Goal: Browse casually

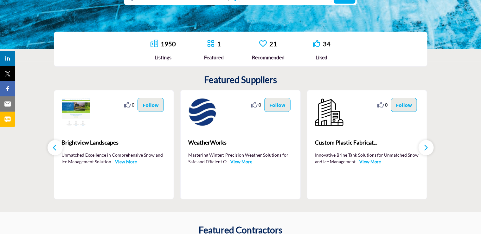
scroll to position [158, 0]
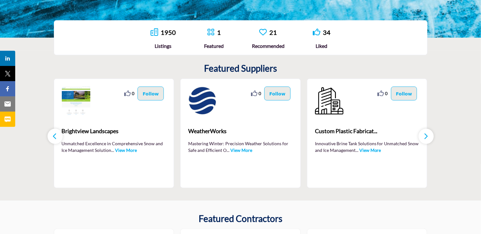
click at [428, 139] on button "button" at bounding box center [425, 136] width 15 height 15
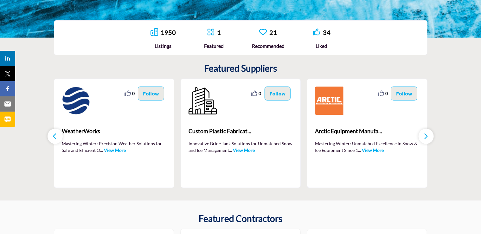
click at [428, 139] on button "button" at bounding box center [425, 136] width 15 height 15
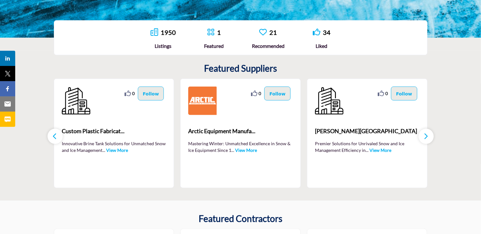
click at [428, 139] on button "button" at bounding box center [425, 136] width 15 height 15
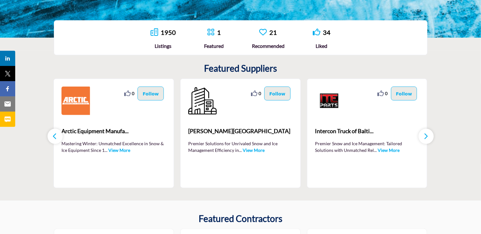
click at [428, 139] on button "button" at bounding box center [425, 136] width 15 height 15
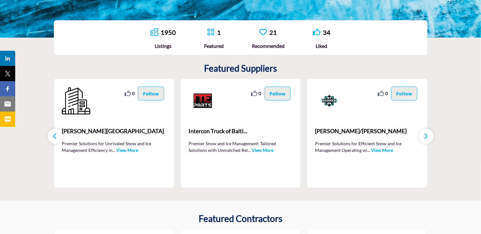
click at [428, 139] on button "button" at bounding box center [425, 136] width 15 height 15
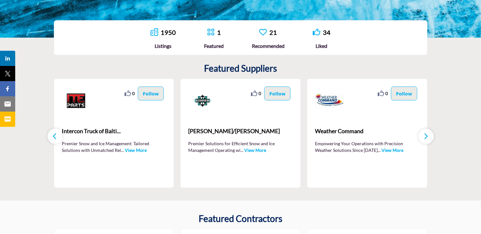
click at [428, 139] on button "button" at bounding box center [425, 136] width 15 height 15
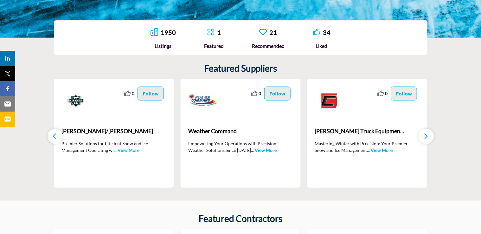
click at [428, 139] on button "button" at bounding box center [425, 136] width 15 height 15
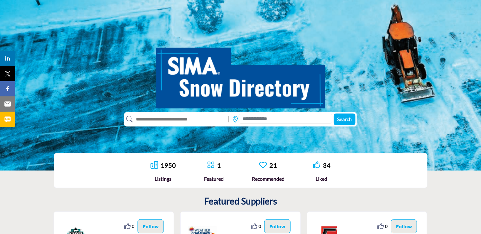
scroll to position [0, 0]
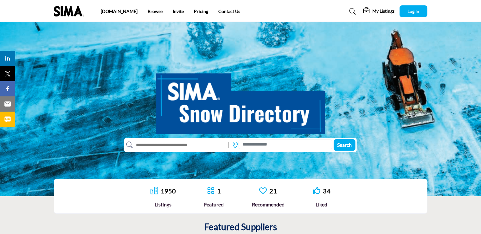
click at [166, 146] on input "text" at bounding box center [179, 145] width 93 height 10
